Goal: Information Seeking & Learning: Learn about a topic

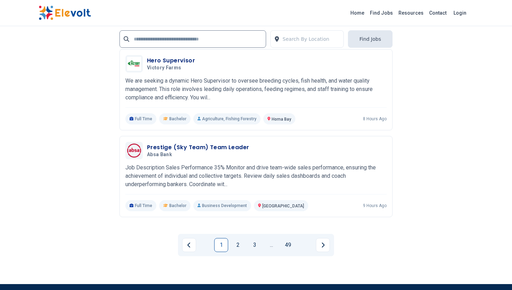
scroll to position [1569, 0]
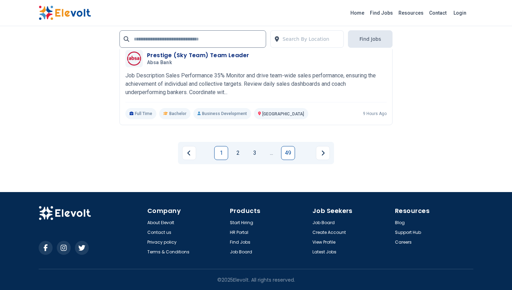
click at [290, 154] on link "49" at bounding box center [288, 153] width 14 height 14
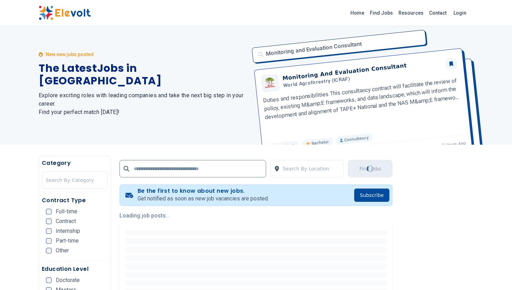
scroll to position [0, 0]
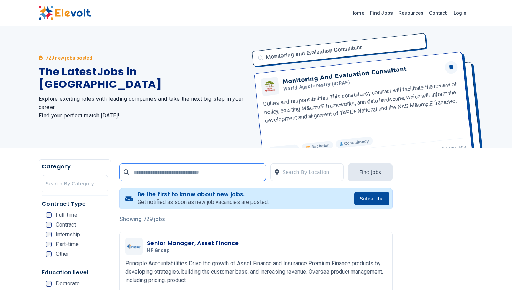
click at [227, 176] on input "text" at bounding box center [192, 171] width 147 height 17
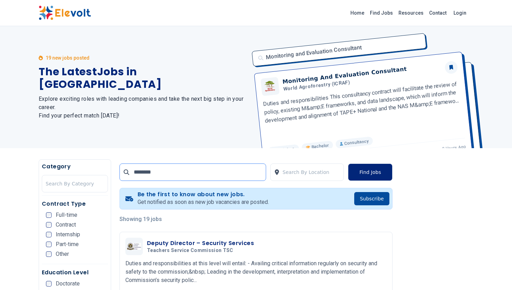
type input "********"
click at [369, 178] on button "Find Jobs" at bounding box center [370, 171] width 45 height 17
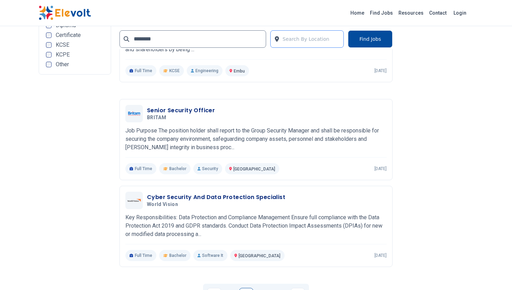
scroll to position [1337, 0]
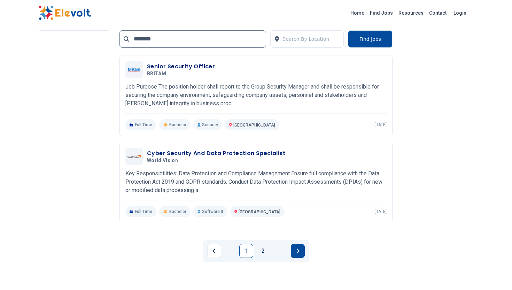
click at [295, 246] on button "Next page" at bounding box center [298, 251] width 14 height 14
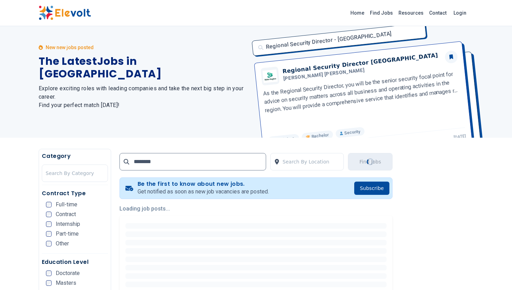
scroll to position [0, 0]
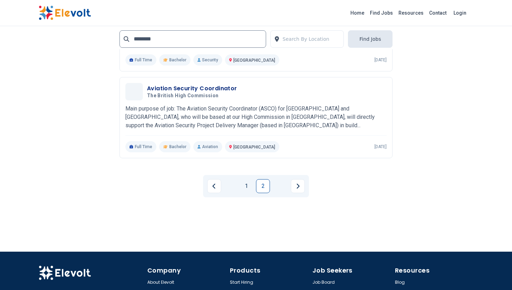
scroll to position [427, 0]
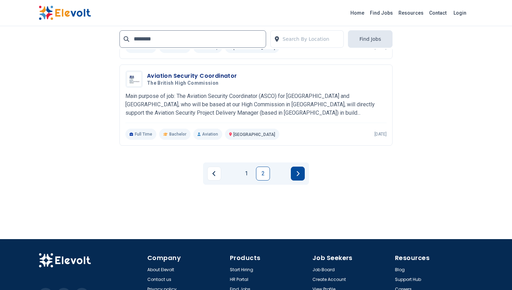
click at [303, 173] on button "Next page" at bounding box center [298, 173] width 14 height 14
